Goal: Check status: Check status

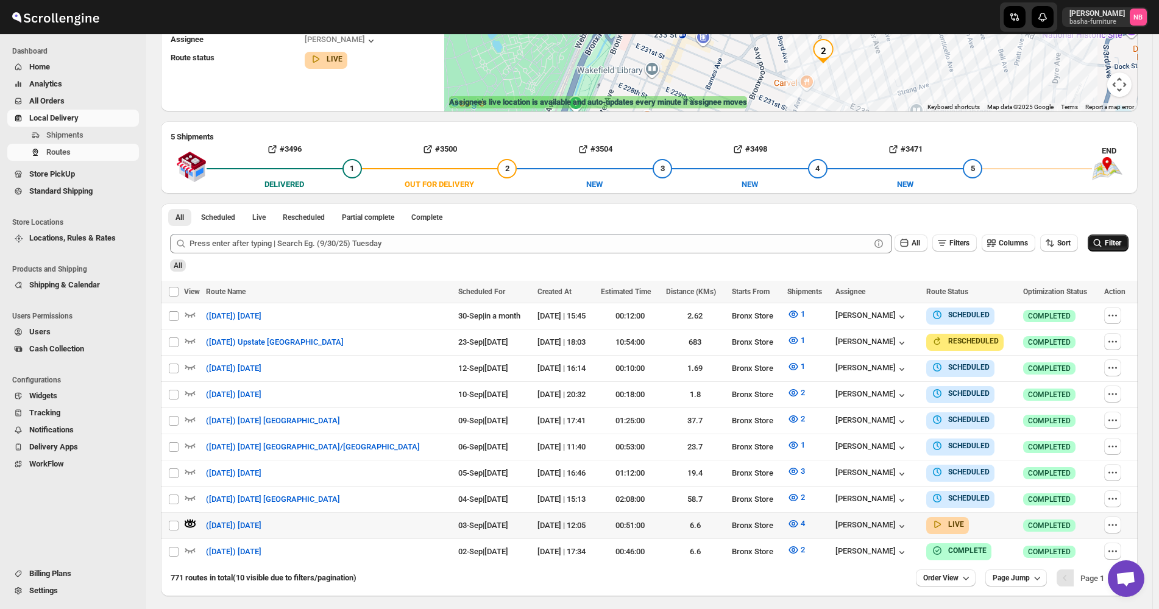
click at [1112, 249] on button "Filter" at bounding box center [1108, 243] width 41 height 17
click at [787, 518] on icon "button" at bounding box center [793, 524] width 12 height 12
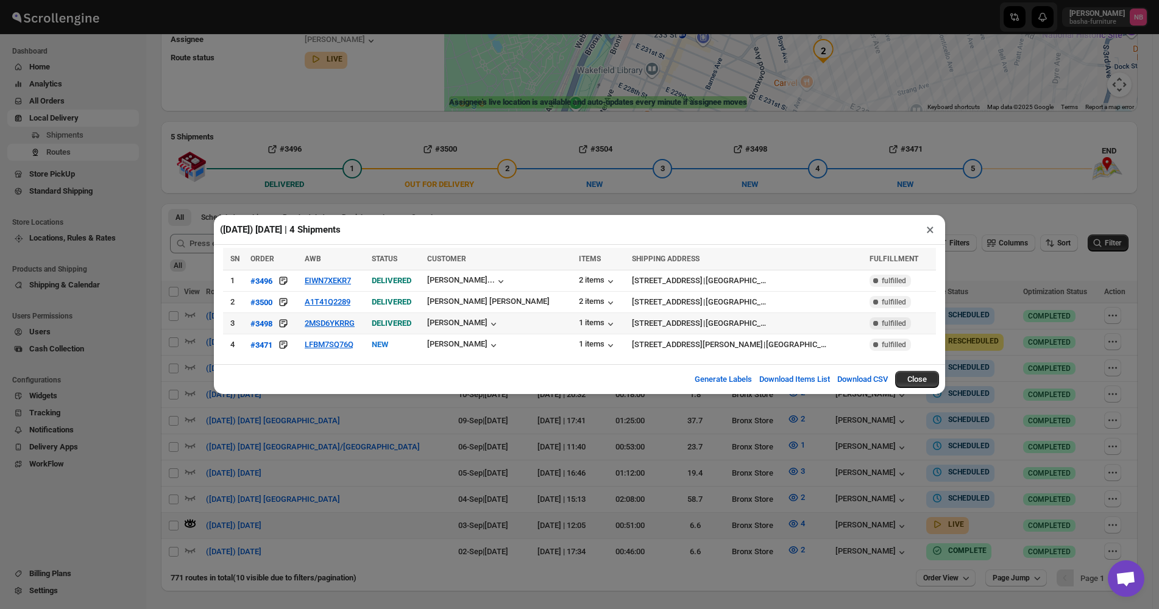
click at [318, 330] on td "2MSD6YKRRG" at bounding box center [334, 323] width 67 height 21
click at [321, 323] on button "2MSD6YKRRG" at bounding box center [330, 323] width 50 height 9
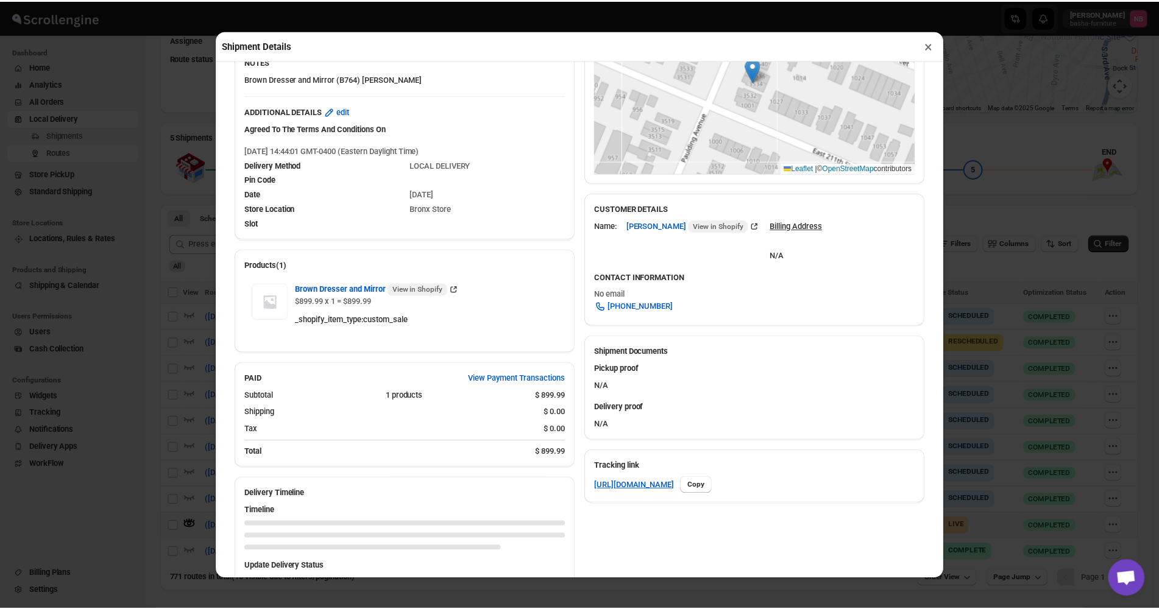
scroll to position [317, 0]
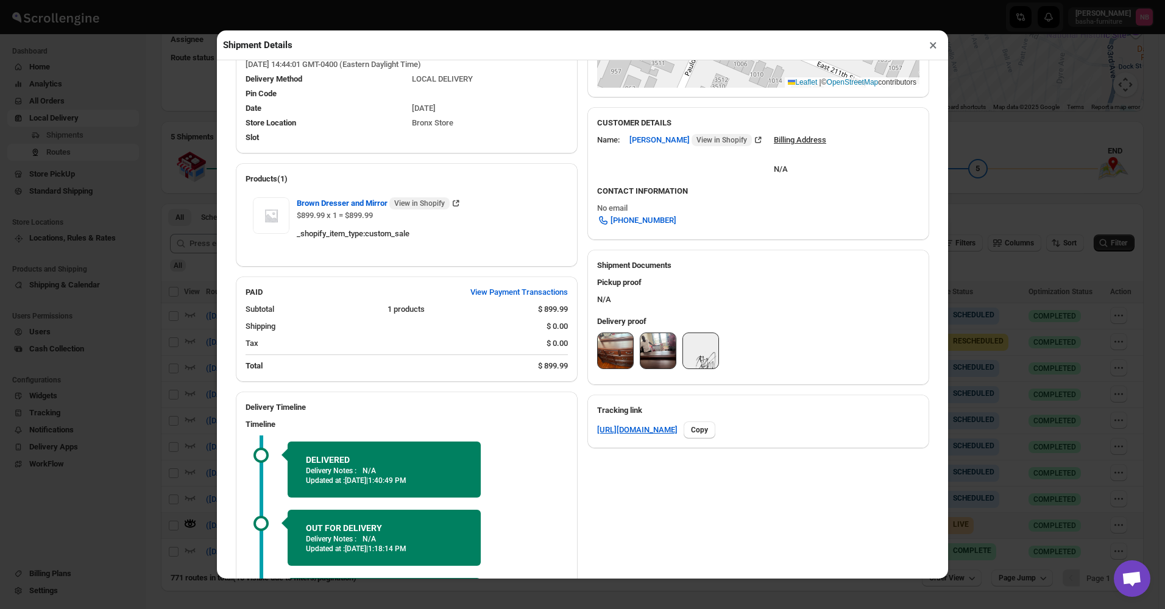
click at [608, 355] on img at bounding box center [615, 350] width 35 height 35
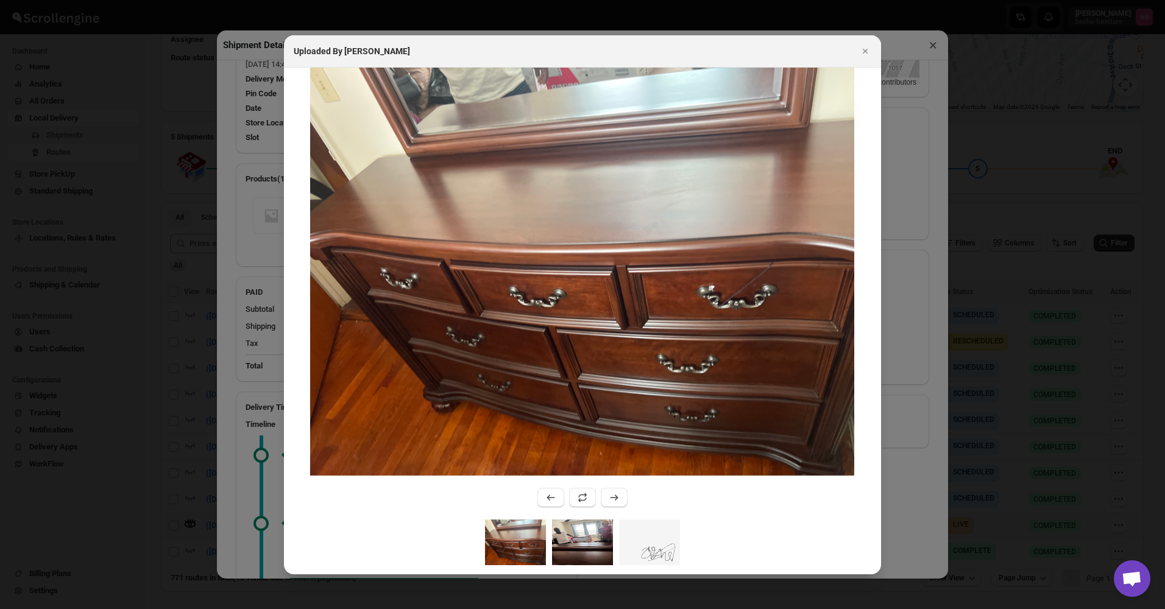
click at [566, 556] on img ":r3nf:" at bounding box center [582, 543] width 61 height 46
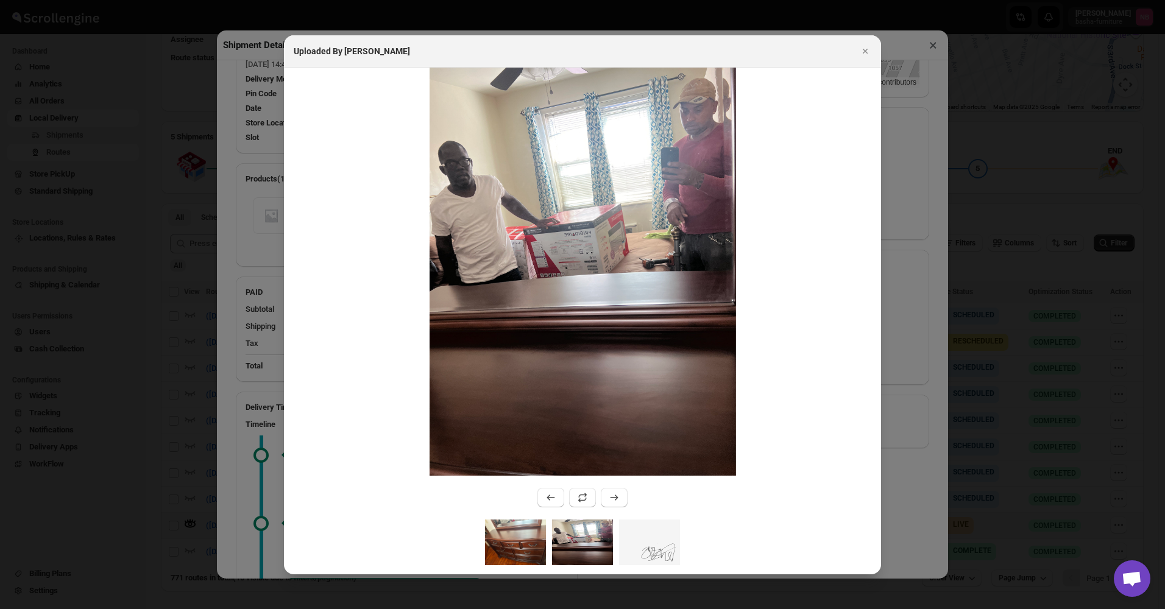
click at [516, 545] on img ":r3nf:" at bounding box center [515, 543] width 61 height 46
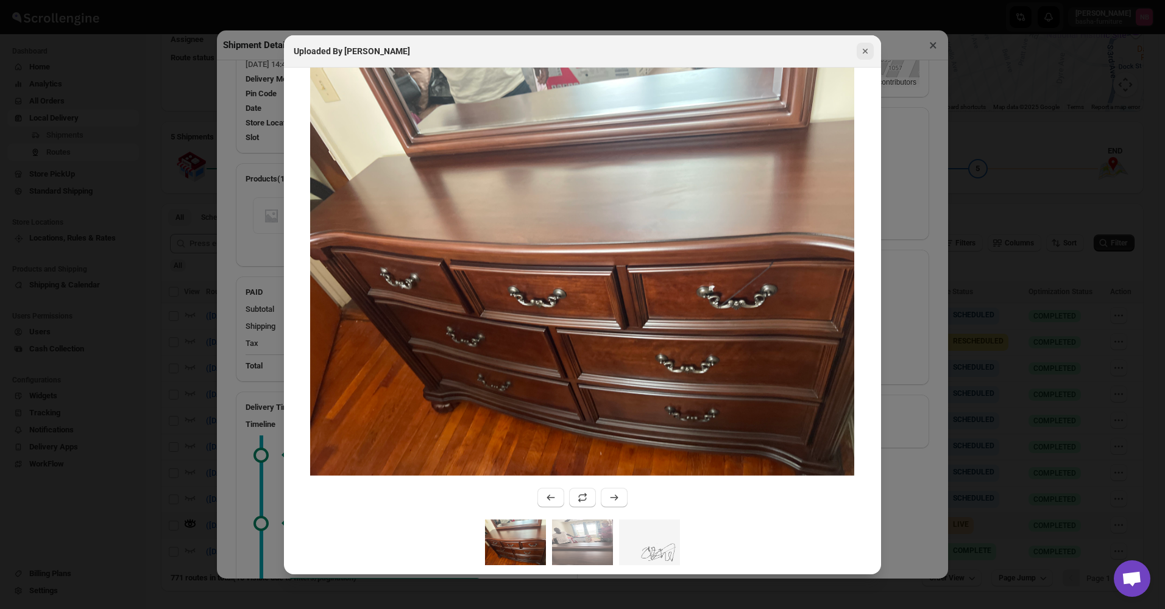
click at [864, 50] on icon "Close" at bounding box center [865, 51] width 5 height 5
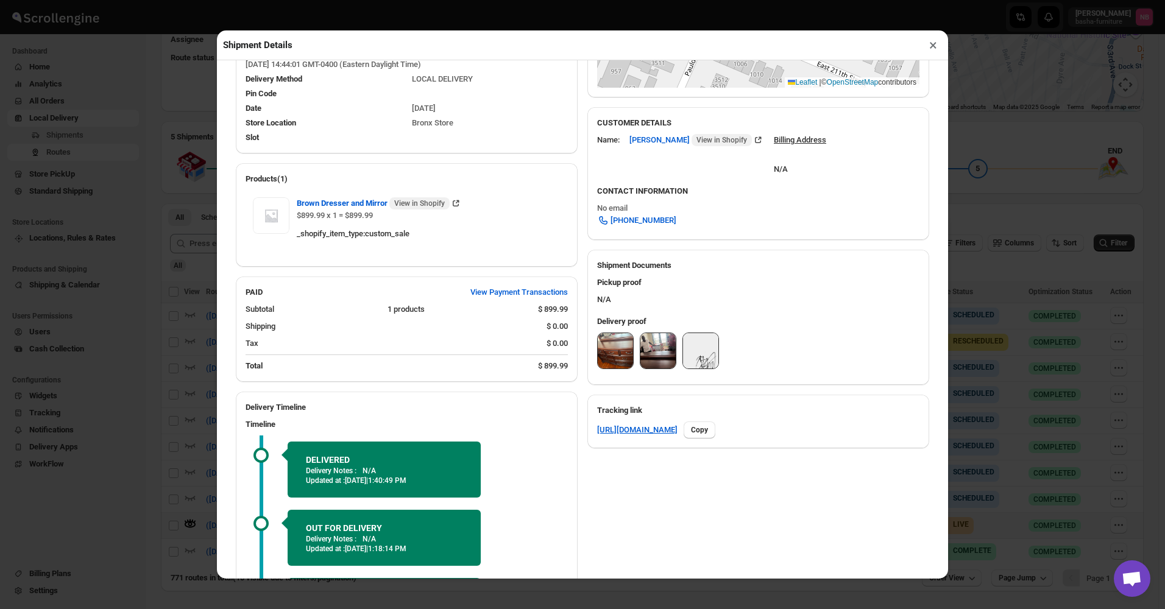
click at [669, 355] on img at bounding box center [658, 350] width 35 height 35
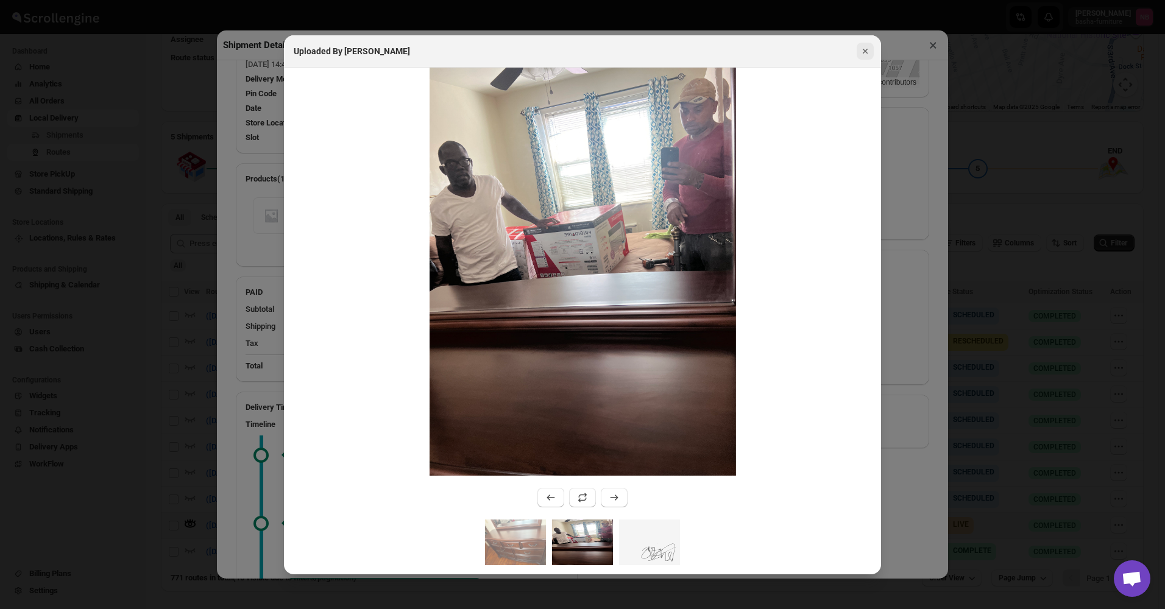
click at [864, 43] on button "Close" at bounding box center [865, 51] width 17 height 17
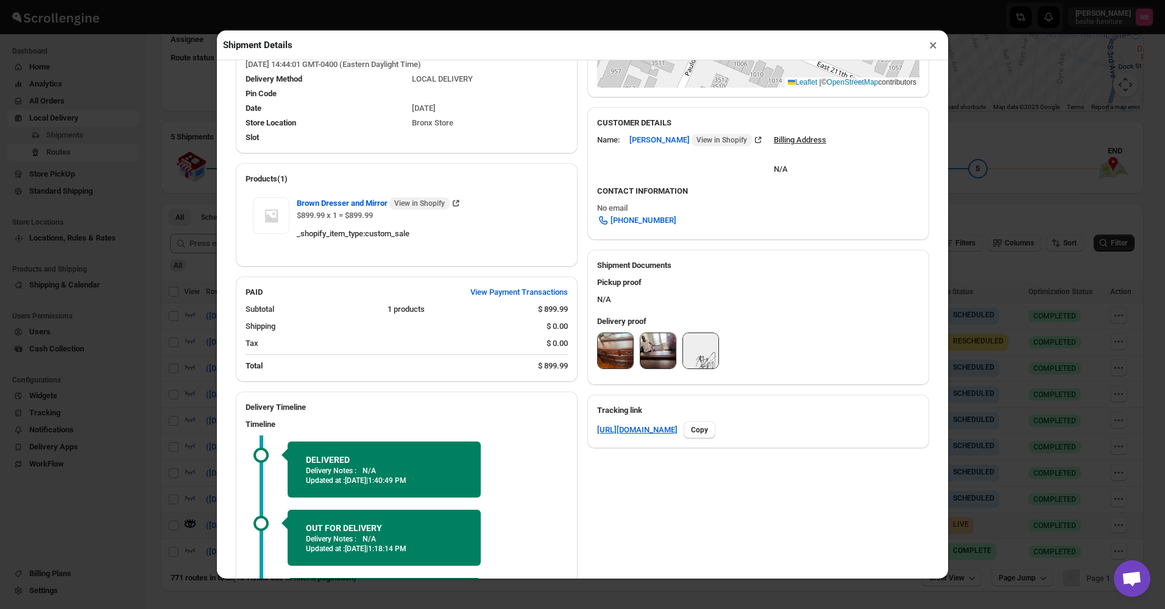
click at [929, 51] on button "×" at bounding box center [934, 45] width 18 height 17
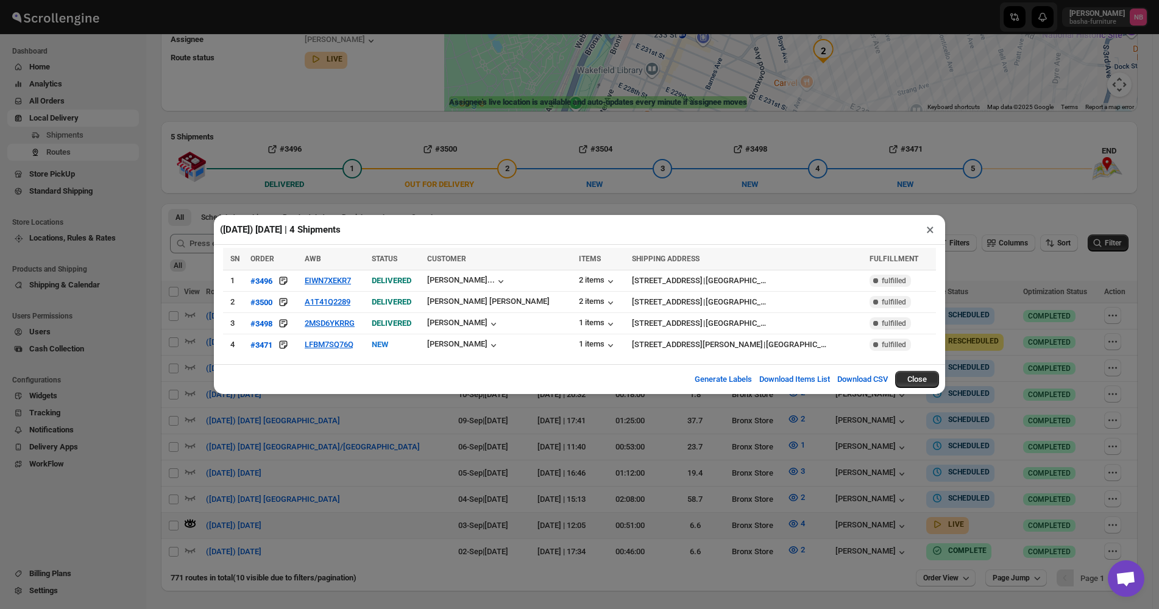
drag, startPoint x: 577, startPoint y: 463, endPoint x: 677, endPoint y: 431, distance: 105.0
click at [577, 464] on div "([DATE]) [DATE] | 4 Shipments × SN ORDER AWB STATUS CUSTOMER ITEMS SHIPPING ADD…" at bounding box center [579, 304] width 1159 height 609
